Goal: Use online tool/utility: Utilize a website feature to perform a specific function

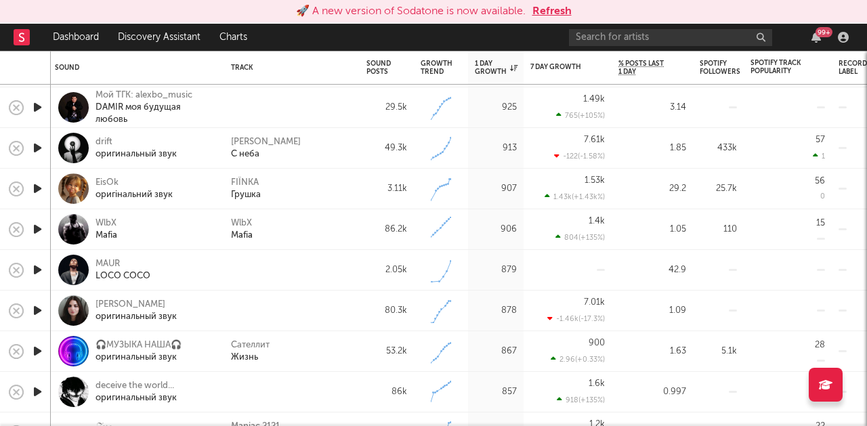
click at [562, 11] on button "Refresh" at bounding box center [552, 11] width 39 height 16
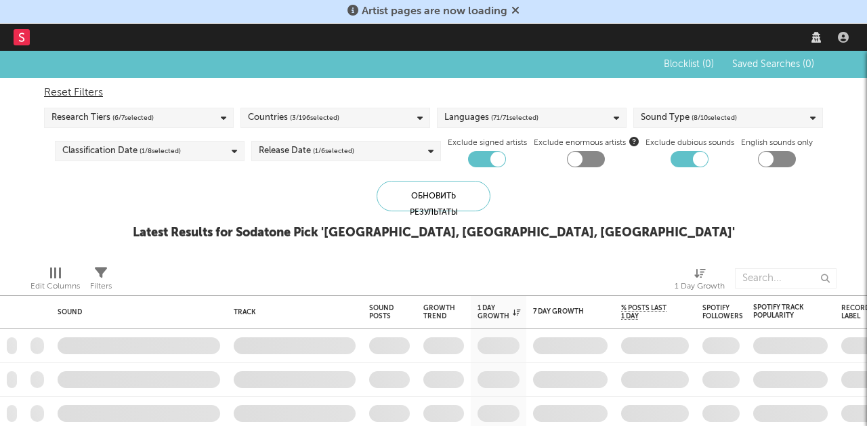
checkbox input "true"
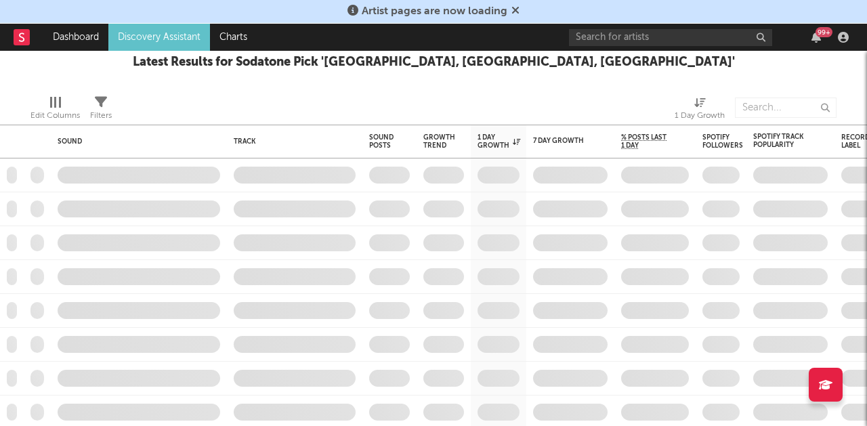
click at [287, 61] on div "Latest Results for Sodatone Pick ' [GEOGRAPHIC_DATA], [GEOGRAPHIC_DATA], [GEOGR…" at bounding box center [434, 62] width 602 height 16
click at [316, 64] on div "Latest Results for Sodatone Pick ' [GEOGRAPHIC_DATA], [GEOGRAPHIC_DATA], [GEOGR…" at bounding box center [434, 62] width 602 height 16
click at [376, 60] on div "Latest Results for Sodatone Pick ' [GEOGRAPHIC_DATA], [GEOGRAPHIC_DATA], [GEOGR…" at bounding box center [434, 62] width 602 height 16
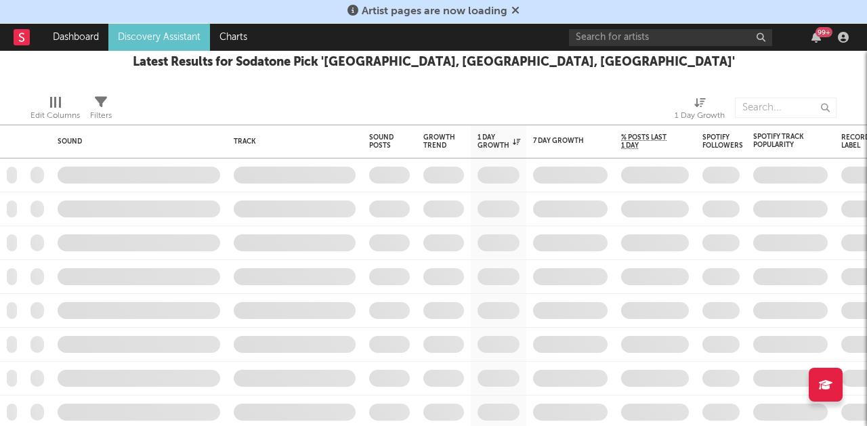
click at [376, 60] on div "Latest Results for Sodatone Pick ' [GEOGRAPHIC_DATA], [GEOGRAPHIC_DATA], [GEOGR…" at bounding box center [434, 62] width 602 height 16
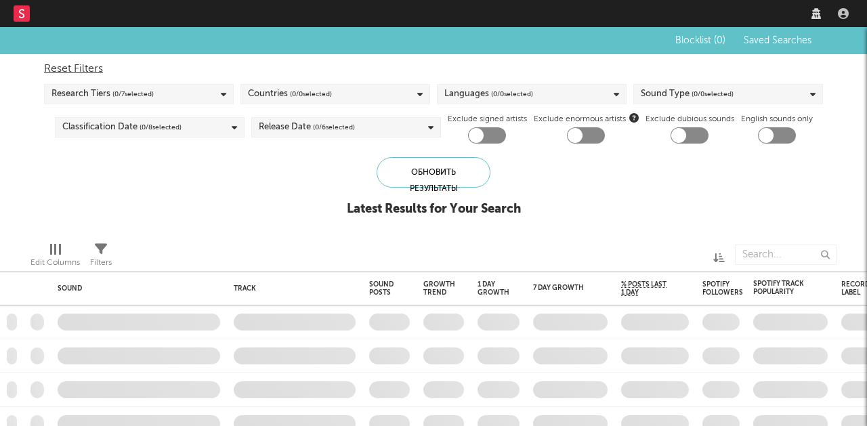
checkbox input "true"
